Goal: Task Accomplishment & Management: Manage account settings

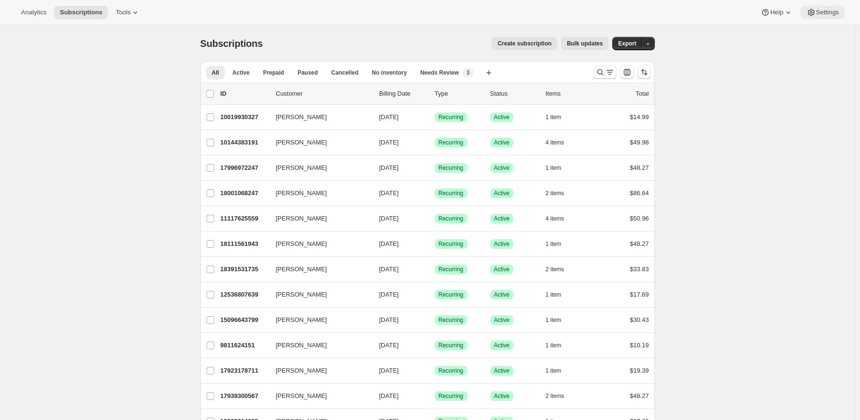
click at [823, 15] on span "Settings" at bounding box center [827, 13] width 23 height 8
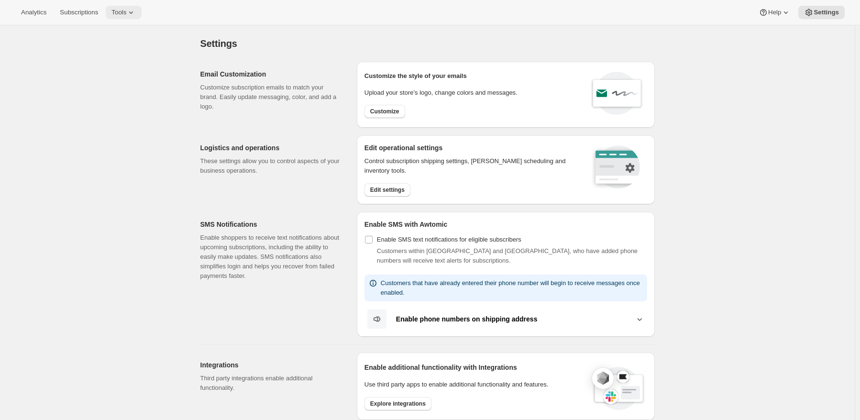
click at [121, 15] on span "Tools" at bounding box center [118, 13] width 15 height 8
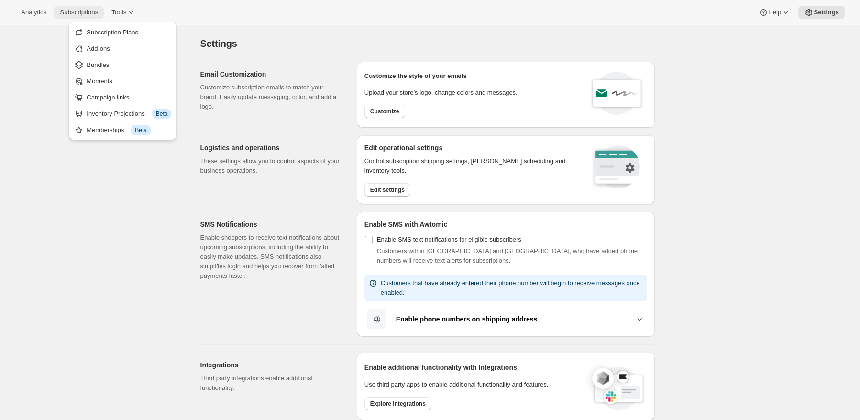
click at [94, 14] on span "Subscriptions" at bounding box center [79, 13] width 38 height 8
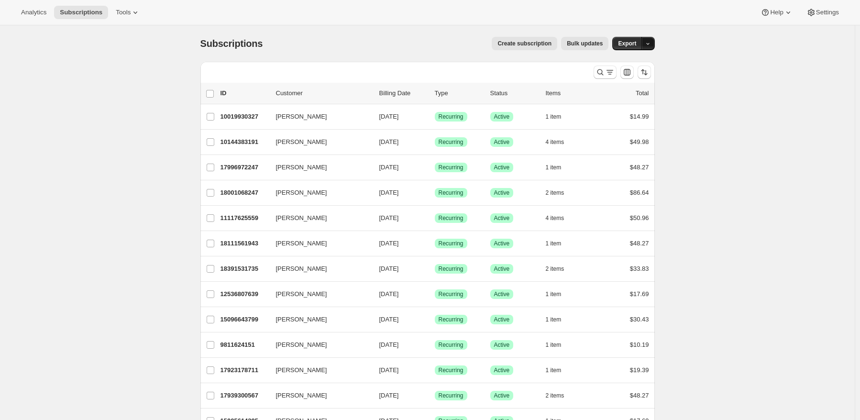
click at [648, 45] on icon "button" at bounding box center [648, 44] width 6 height 6
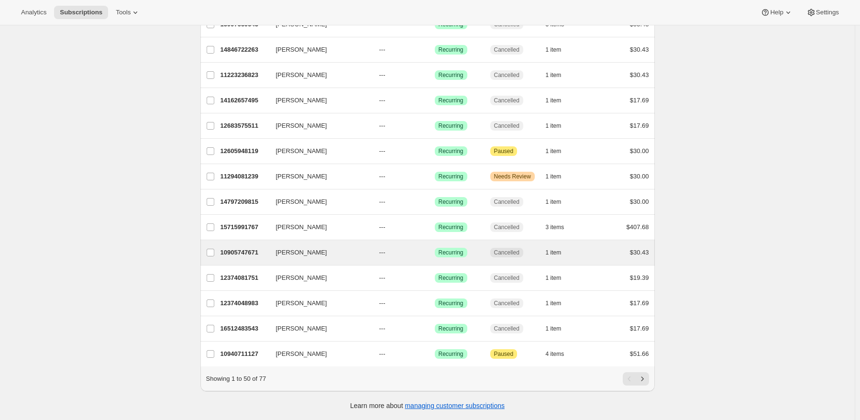
scroll to position [1007, 0]
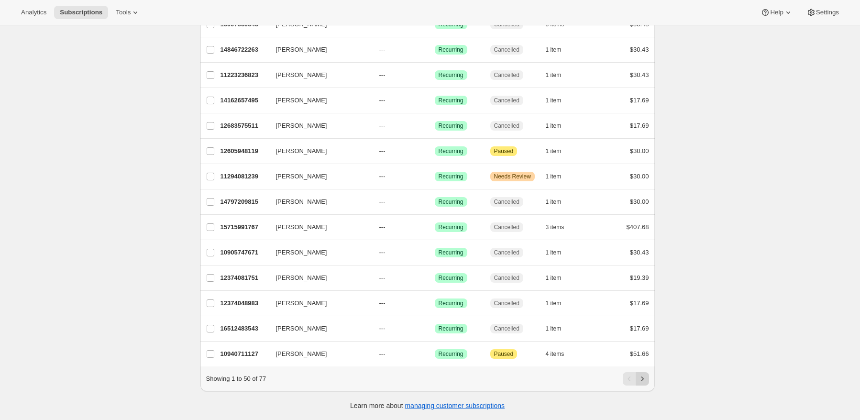
click at [643, 378] on icon "Next" at bounding box center [642, 378] width 2 height 4
click at [630, 378] on icon "Previous" at bounding box center [630, 379] width 10 height 10
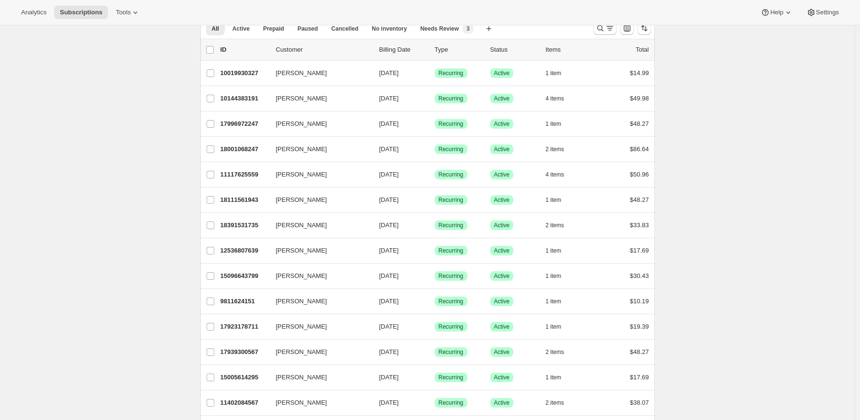
scroll to position [0, 0]
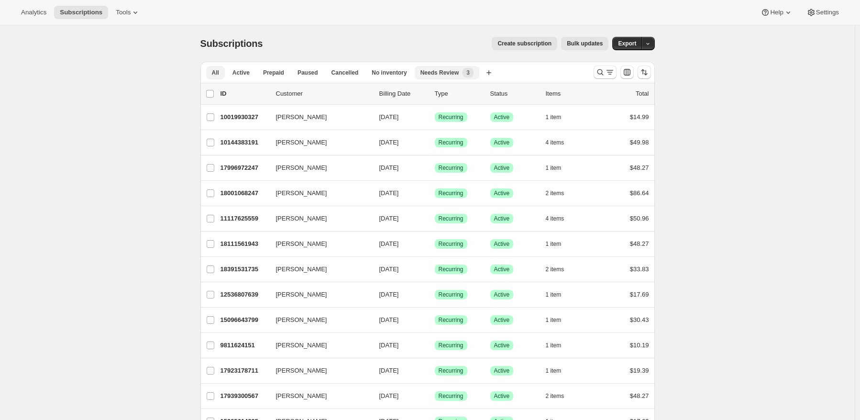
click at [441, 71] on span "Needs Review" at bounding box center [439, 73] width 39 height 8
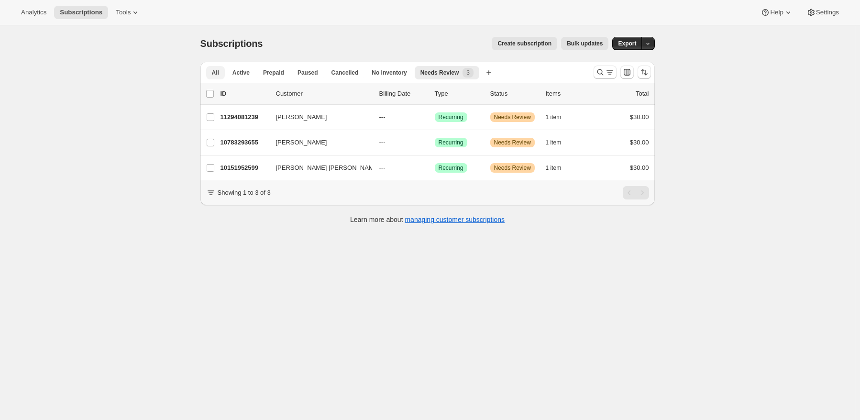
click at [219, 70] on span "All" at bounding box center [215, 73] width 7 height 8
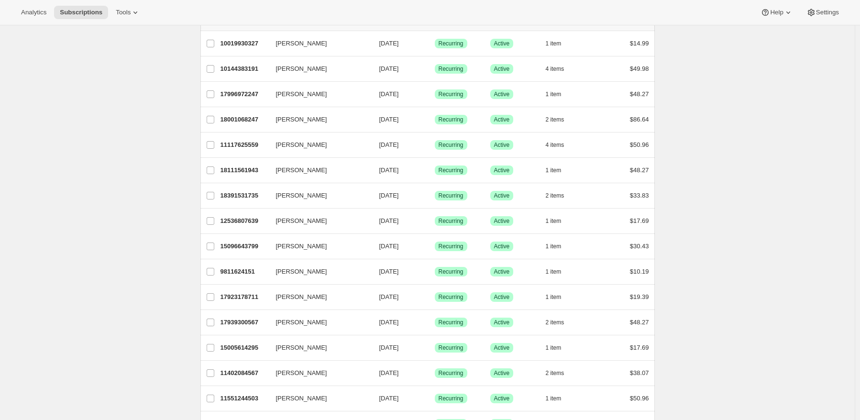
scroll to position [48, 0]
click at [780, 7] on button "Help" at bounding box center [777, 12] width 44 height 13
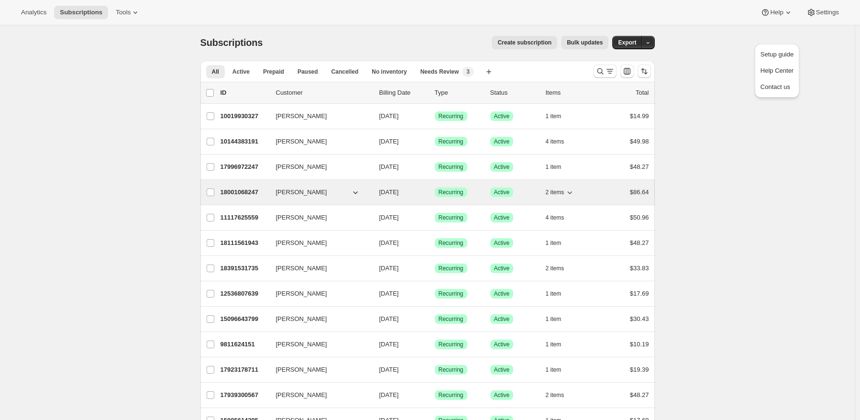
scroll to position [0, 0]
